Goal: Information Seeking & Learning: Learn about a topic

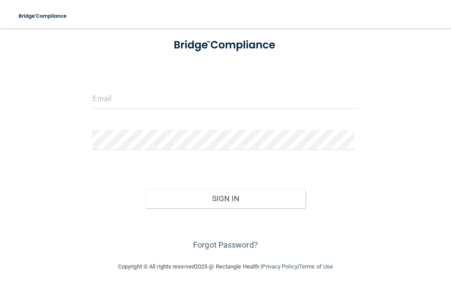
scroll to position [54, 0]
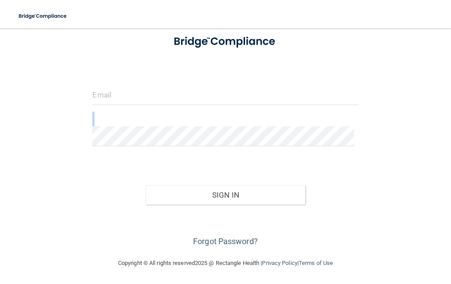
click at [284, 130] on form "Invalid email/password. You don't have permission to access that page. Sign In …" at bounding box center [225, 139] width 266 height 222
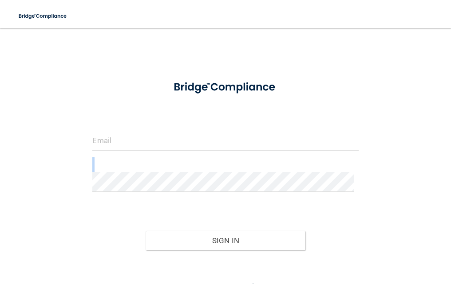
scroll to position [0, 0]
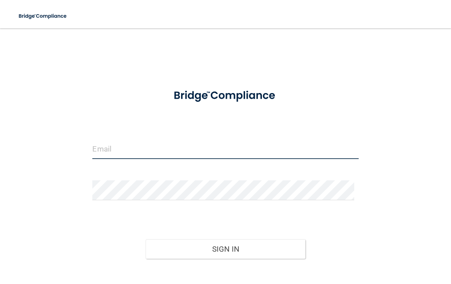
click at [113, 150] on input "email" at bounding box center [225, 149] width 266 height 20
click at [111, 147] on input "email" at bounding box center [225, 149] width 266 height 20
click at [152, 145] on input "email" at bounding box center [225, 149] width 266 height 20
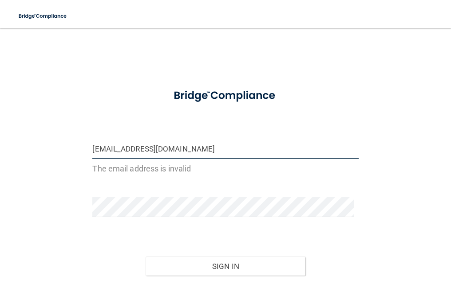
type input "THEOFFICIALSHELBYLYNN@GMAIL.COM"
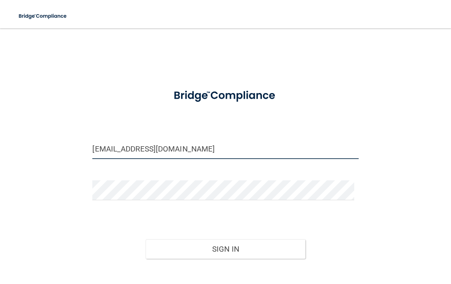
drag, startPoint x: 270, startPoint y: 144, endPoint x: 69, endPoint y: 159, distance: 202.0
click at [69, 159] on div "THEOFFICIALSHELBYLYNN@GMAIL.COM Invalid email/password. You don't have permissi…" at bounding box center [225, 170] width 415 height 266
type input "theofficialshelbylynn@gmail.com"
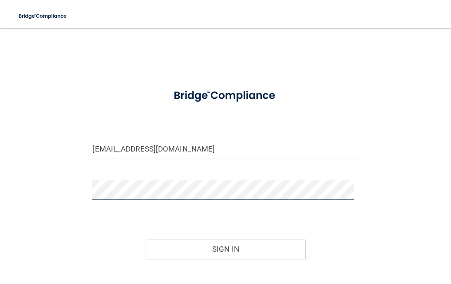
click at [146, 240] on button "Sign In" at bounding box center [225, 250] width 159 height 20
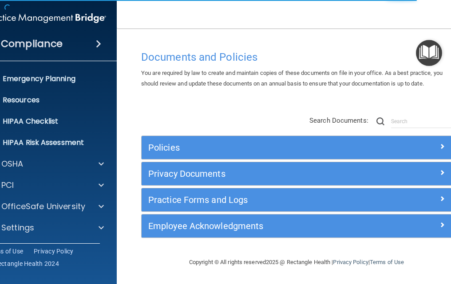
scroll to position [84, 0]
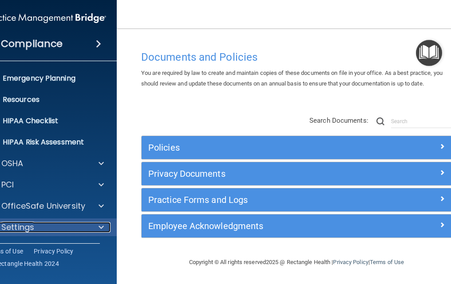
click at [101, 226] on span at bounding box center [101, 227] width 5 height 11
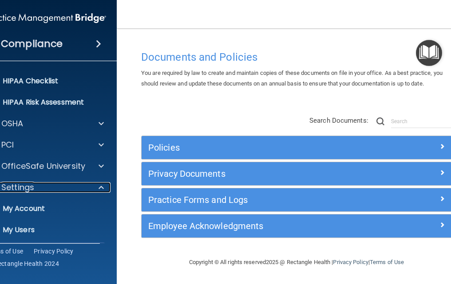
scroll to position [169, 0]
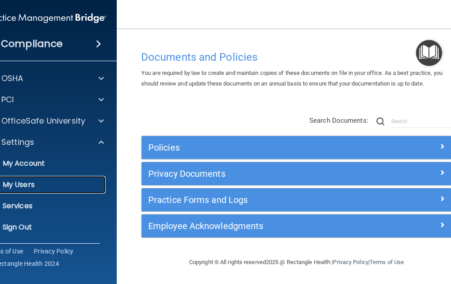
click at [29, 183] on p "My Users" at bounding box center [40, 185] width 121 height 9
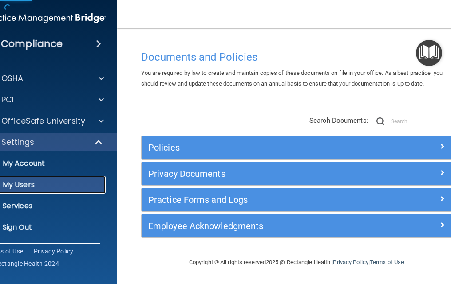
scroll to position [20, 0]
select select "20"
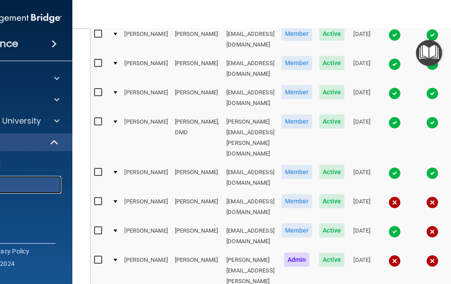
scroll to position [311, 0]
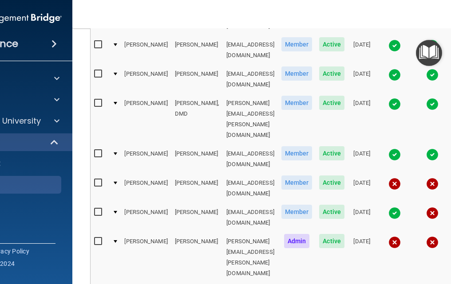
click at [129, 174] on td "Belinda" at bounding box center [146, 188] width 50 height 29
click at [94, 180] on input "checkbox" at bounding box center [99, 183] width 10 height 7
checkbox input "true"
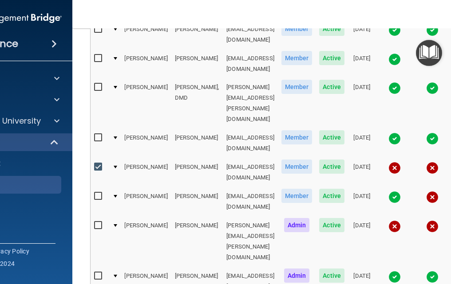
click at [109, 158] on td at bounding box center [115, 172] width 12 height 29
click at [114, 166] on div at bounding box center [116, 167] width 4 height 3
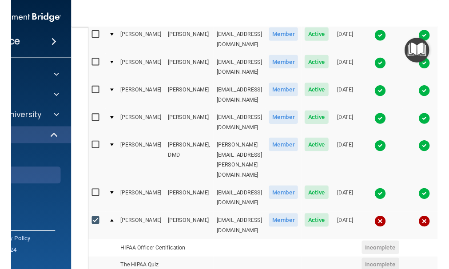
scroll to position [222, 0]
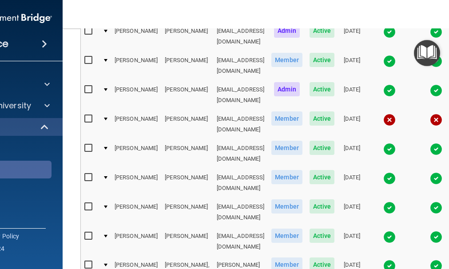
scroll to position [0, 0]
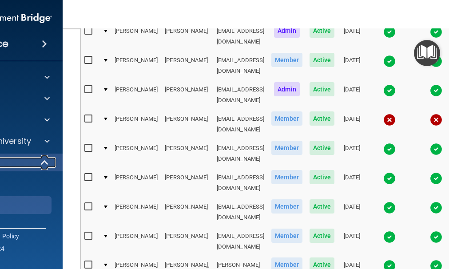
click at [42, 161] on span at bounding box center [46, 162] width 8 height 11
click at [44, 161] on span at bounding box center [46, 162] width 5 height 11
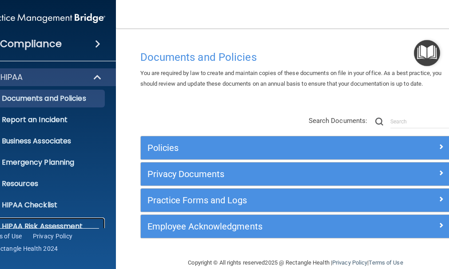
click at [58, 225] on p "HIPAA Risk Assessment" at bounding box center [40, 226] width 121 height 9
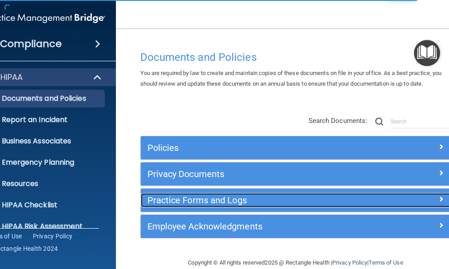
click at [152, 195] on h5 "Practice Forms and Logs" at bounding box center [256, 200] width 219 height 10
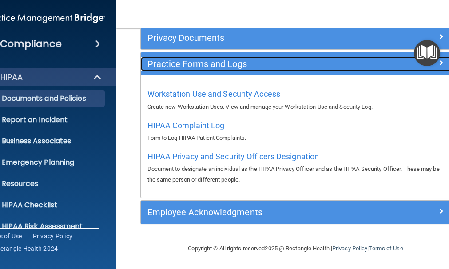
scroll to position [137, 0]
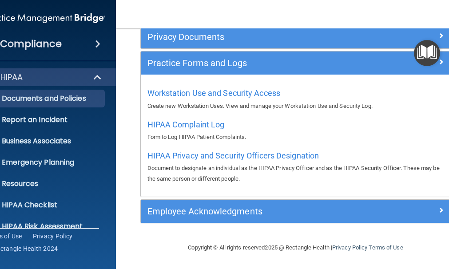
click at [164, 201] on div "Employee Acknowledgments" at bounding box center [296, 211] width 310 height 23
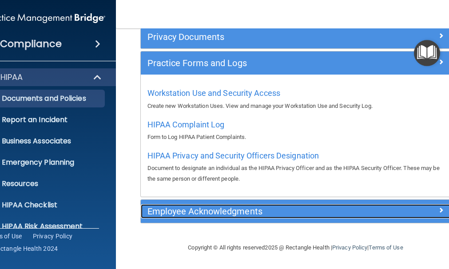
click at [163, 209] on h5 "Employee Acknowledgments" at bounding box center [256, 211] width 219 height 10
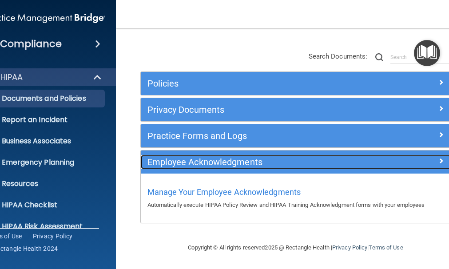
scroll to position [64, 0]
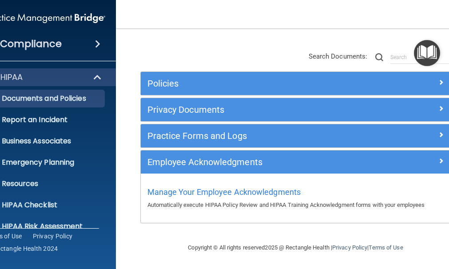
click at [95, 40] on span at bounding box center [97, 44] width 5 height 11
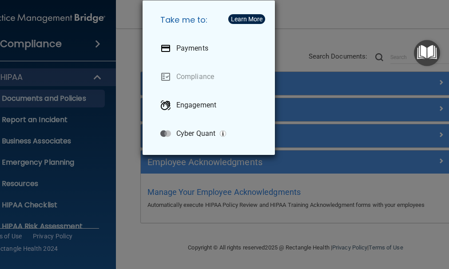
click at [114, 52] on div "Take me to: Payments Compliance Engagement Cyber Quant" at bounding box center [224, 134] width 449 height 269
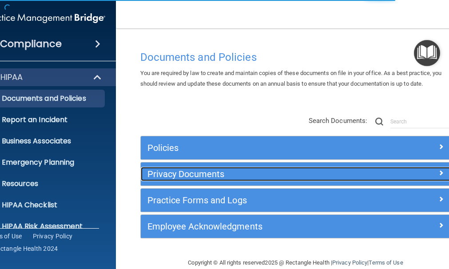
click at [151, 174] on h5 "Privacy Documents" at bounding box center [256, 174] width 219 height 10
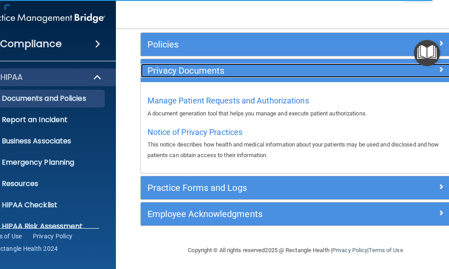
scroll to position [106, 0]
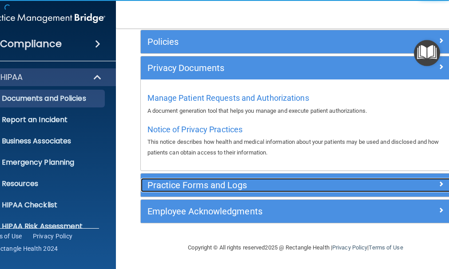
click at [187, 182] on h5 "Practice Forms and Logs" at bounding box center [256, 185] width 219 height 10
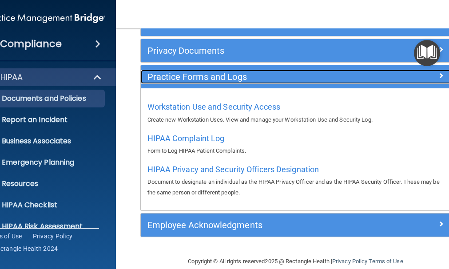
scroll to position [137, 0]
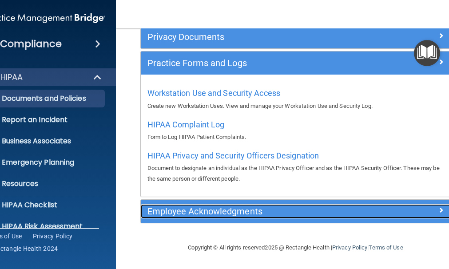
click at [185, 213] on h5 "Employee Acknowledgments" at bounding box center [256, 211] width 219 height 10
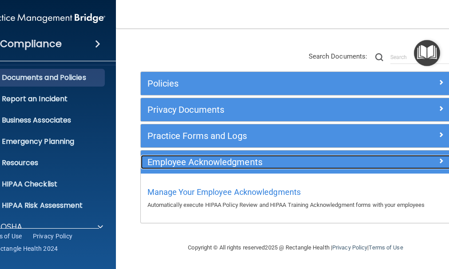
scroll to position [99, 0]
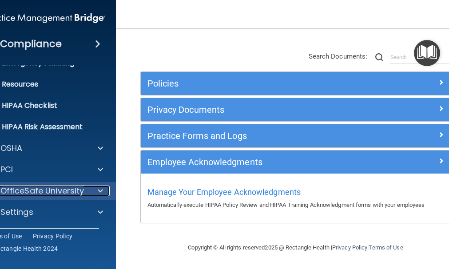
click at [74, 190] on p "OfficeSafe University" at bounding box center [42, 191] width 84 height 11
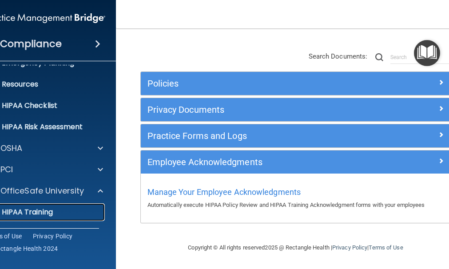
click at [53, 210] on div "HIPAA Training" at bounding box center [40, 212] width 121 height 9
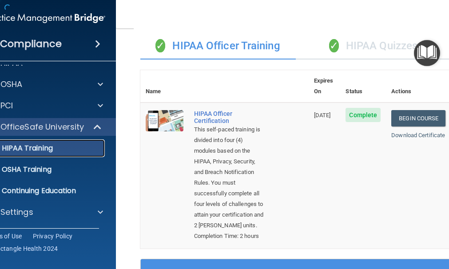
scroll to position [529, 0]
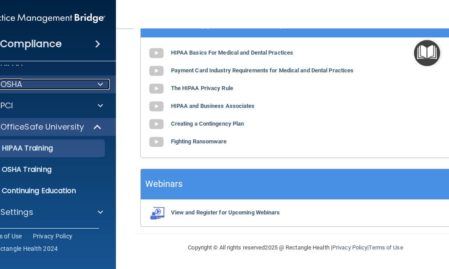
click at [98, 83] on span at bounding box center [100, 84] width 5 height 11
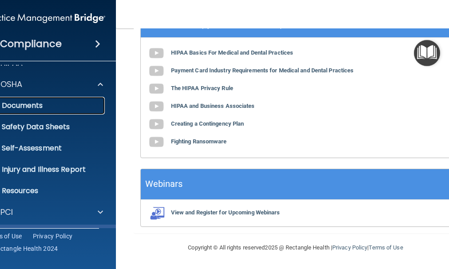
click at [29, 107] on p "Documents" at bounding box center [40, 105] width 121 height 9
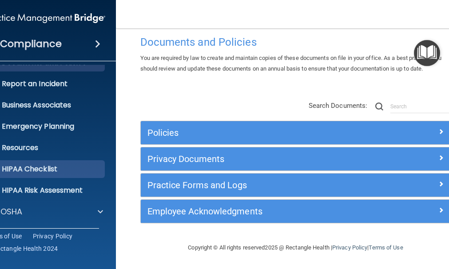
scroll to position [99, 0]
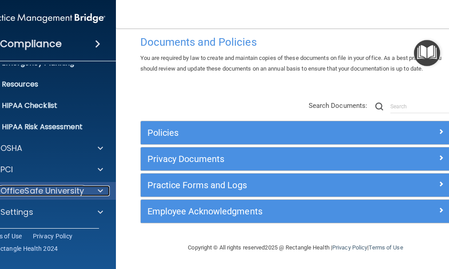
click at [91, 190] on div at bounding box center [98, 191] width 22 height 11
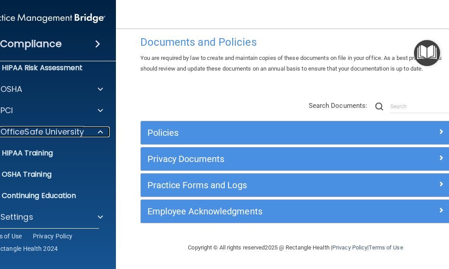
scroll to position [163, 0]
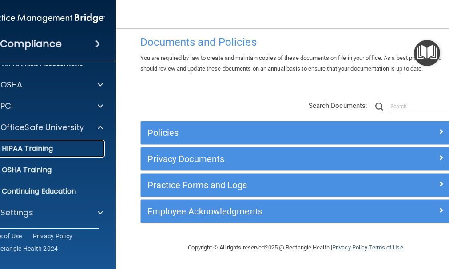
click at [50, 147] on div "HIPAA Training" at bounding box center [40, 148] width 121 height 9
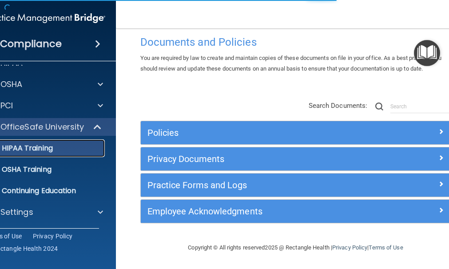
scroll to position [529, 0]
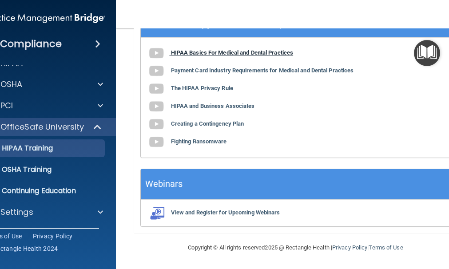
click at [181, 52] on b "HIPAA Basics For Medical and Dental Practices" at bounding box center [232, 52] width 122 height 7
